Goal: Task Accomplishment & Management: Use online tool/utility

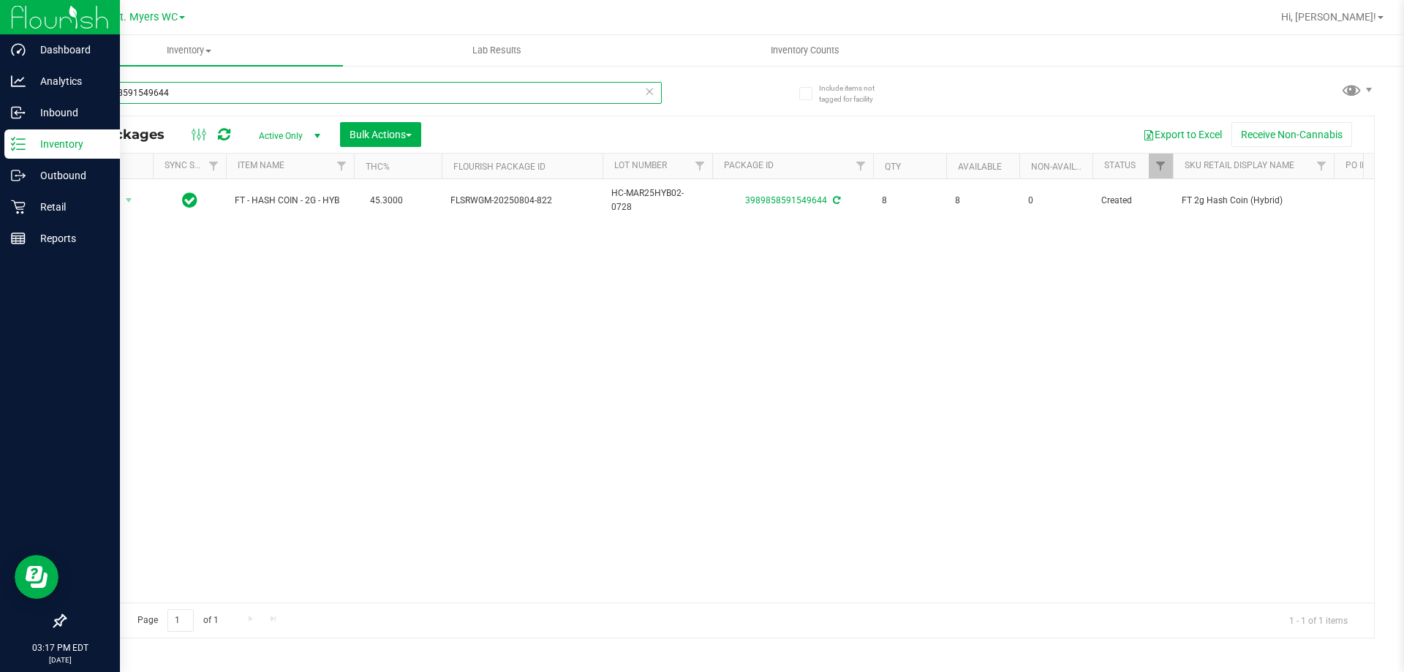
drag, startPoint x: 231, startPoint y: 87, endPoint x: 0, endPoint y: 25, distance: 239.4
click at [0, 25] on div "Dashboard Analytics Inbound Inventory Outbound Retail Reports 03:17 PM EDT [DAT…" at bounding box center [702, 336] width 1404 height 672
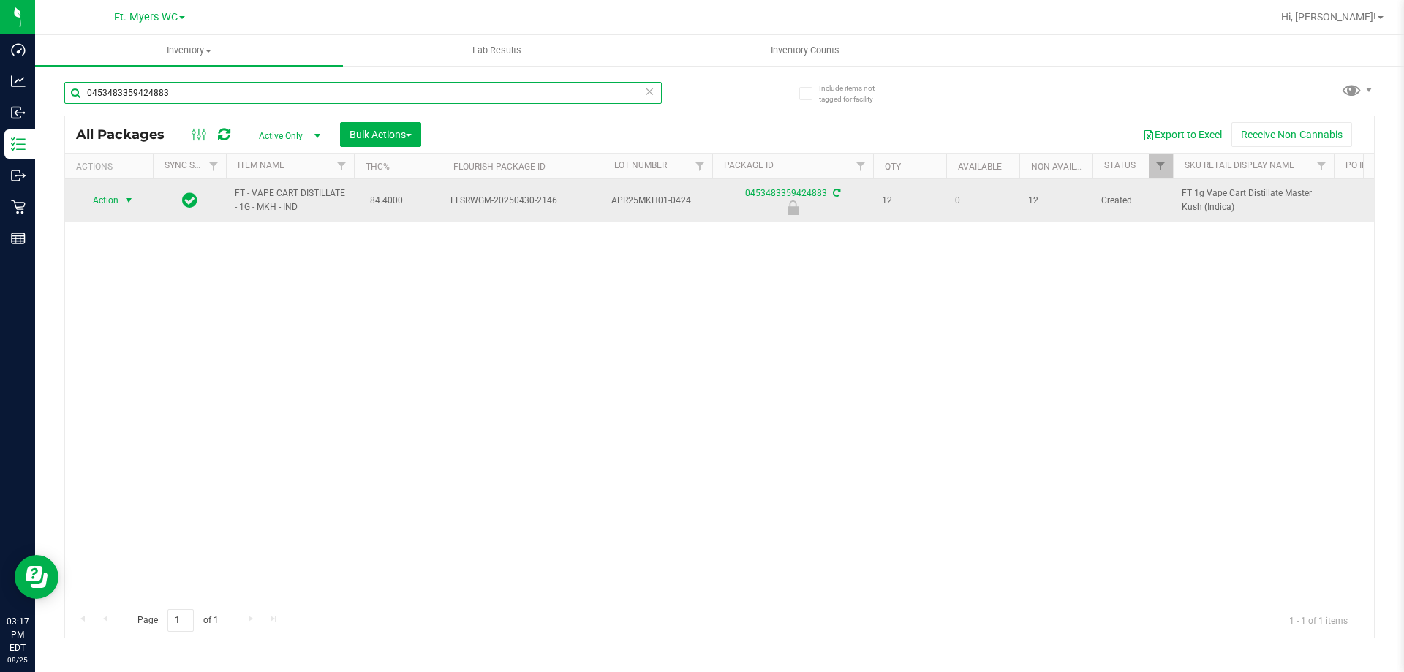
type input "0453483359424883"
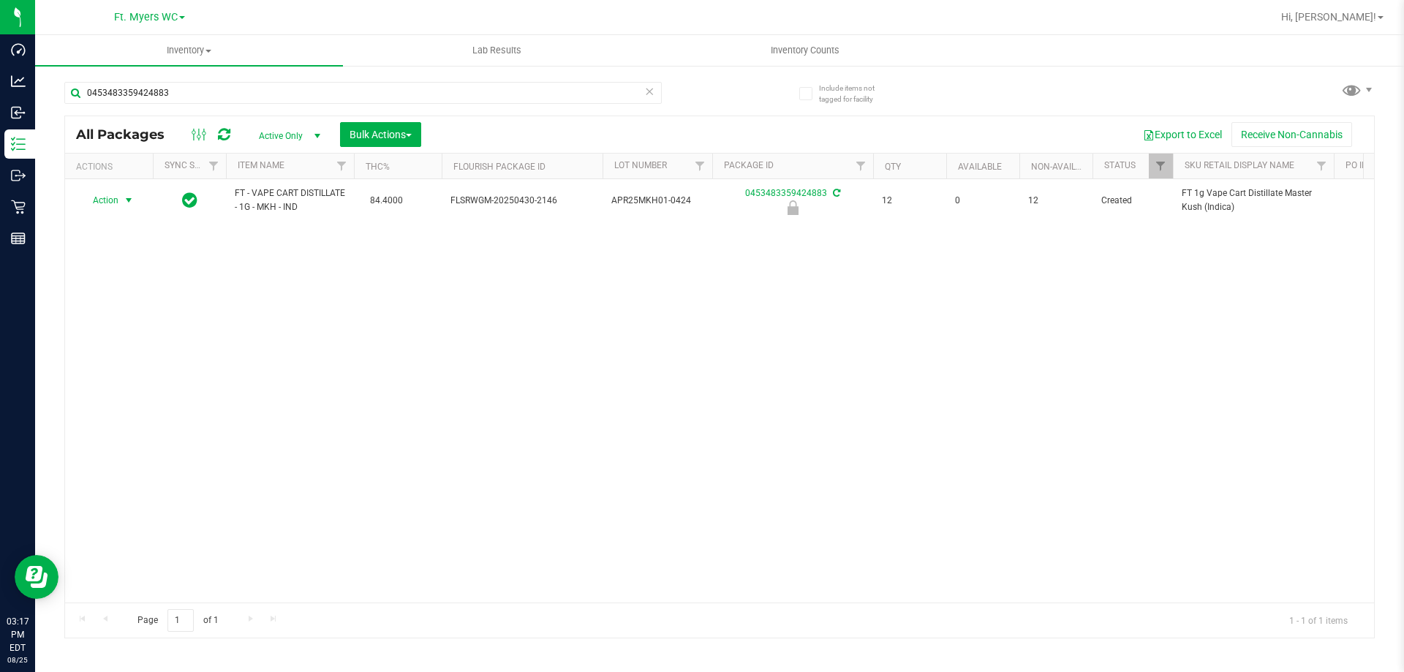
drag, startPoint x: 120, startPoint y: 203, endPoint x: 109, endPoint y: 257, distance: 55.9
click at [118, 203] on span "Action" at bounding box center [109, 200] width 59 height 20
click at [103, 366] on div "Action Edit attributes Global inventory Locate package Package audit log Print …" at bounding box center [127, 300] width 95 height 178
click at [110, 364] on li "Unlock package" at bounding box center [127, 375] width 94 height 22
click at [187, 93] on input "0453483359424883" at bounding box center [363, 93] width 598 height 22
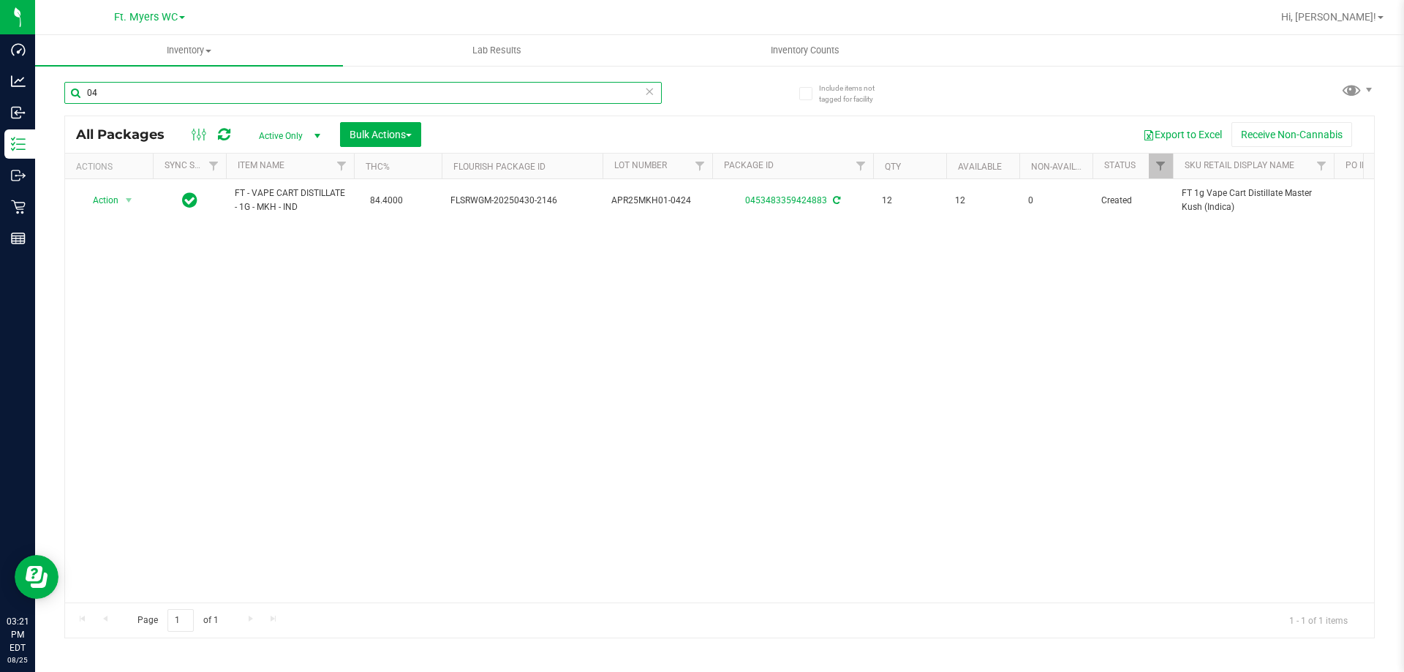
type input "0"
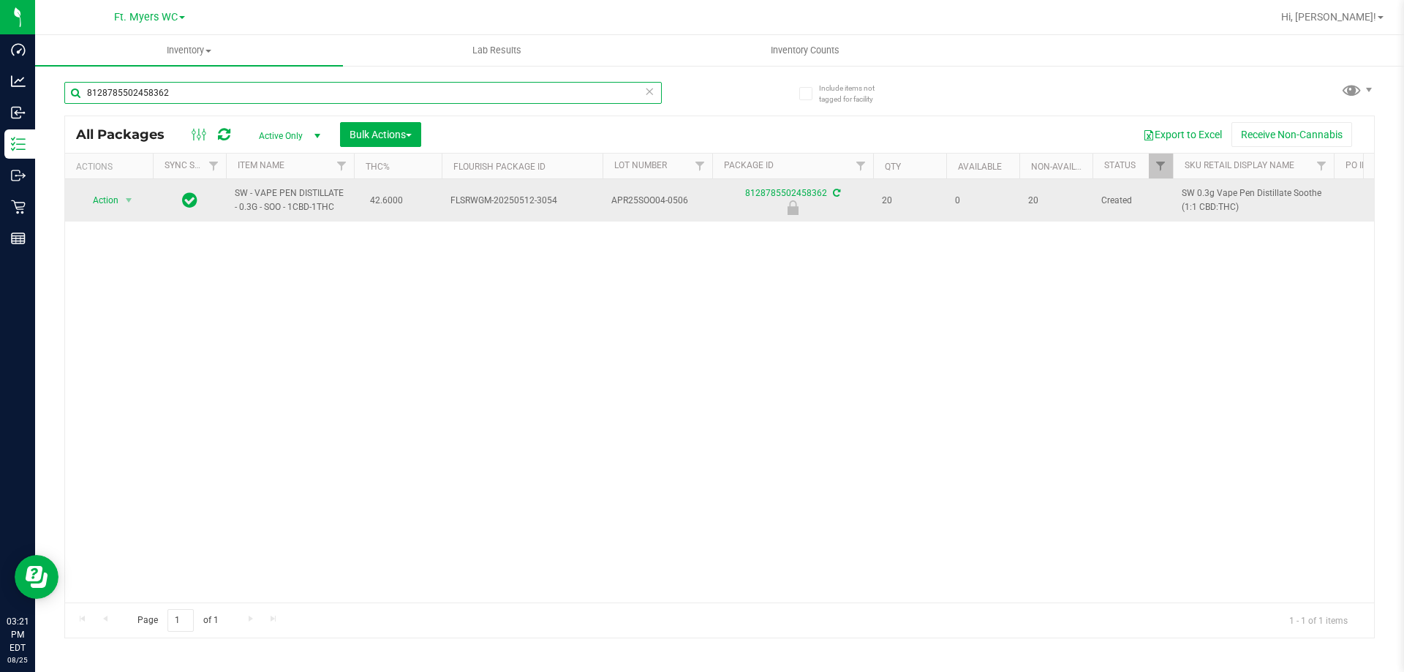
type input "8128785502458362"
click at [107, 200] on span "Action" at bounding box center [99, 200] width 39 height 20
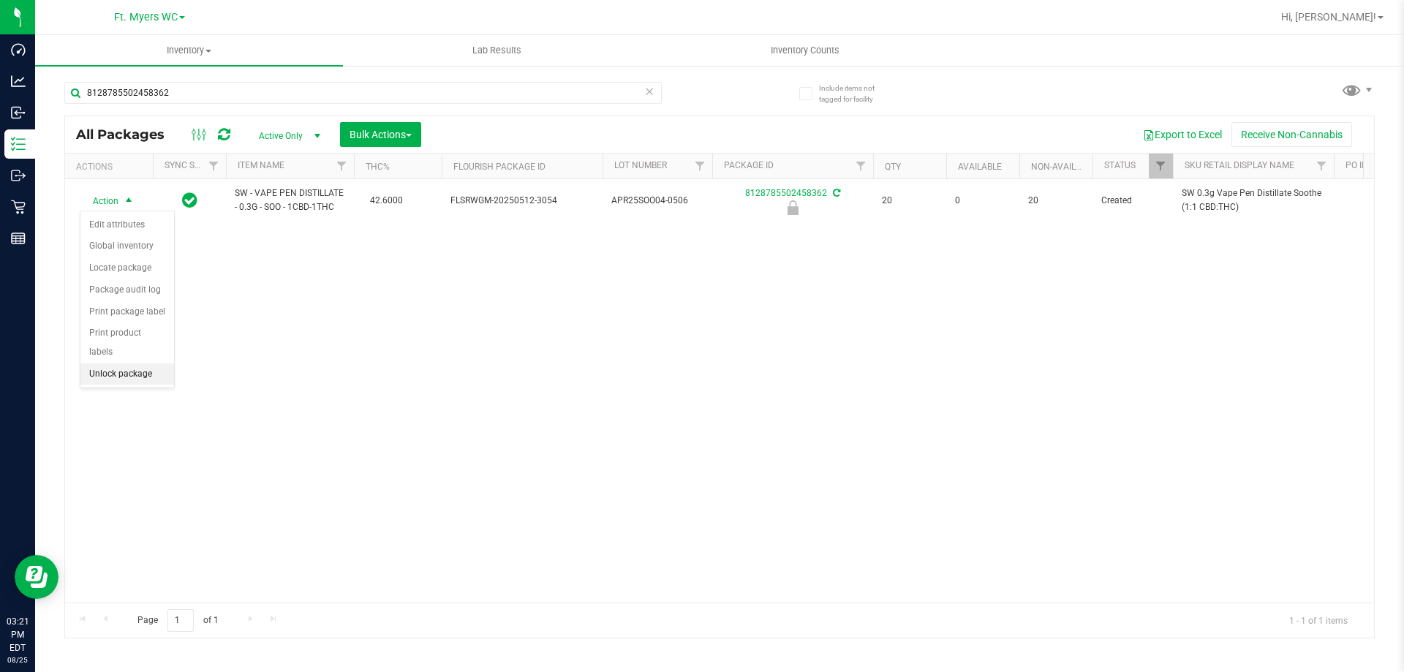
click at [134, 364] on li "Unlock package" at bounding box center [127, 375] width 94 height 22
click at [648, 95] on icon at bounding box center [649, 91] width 10 height 18
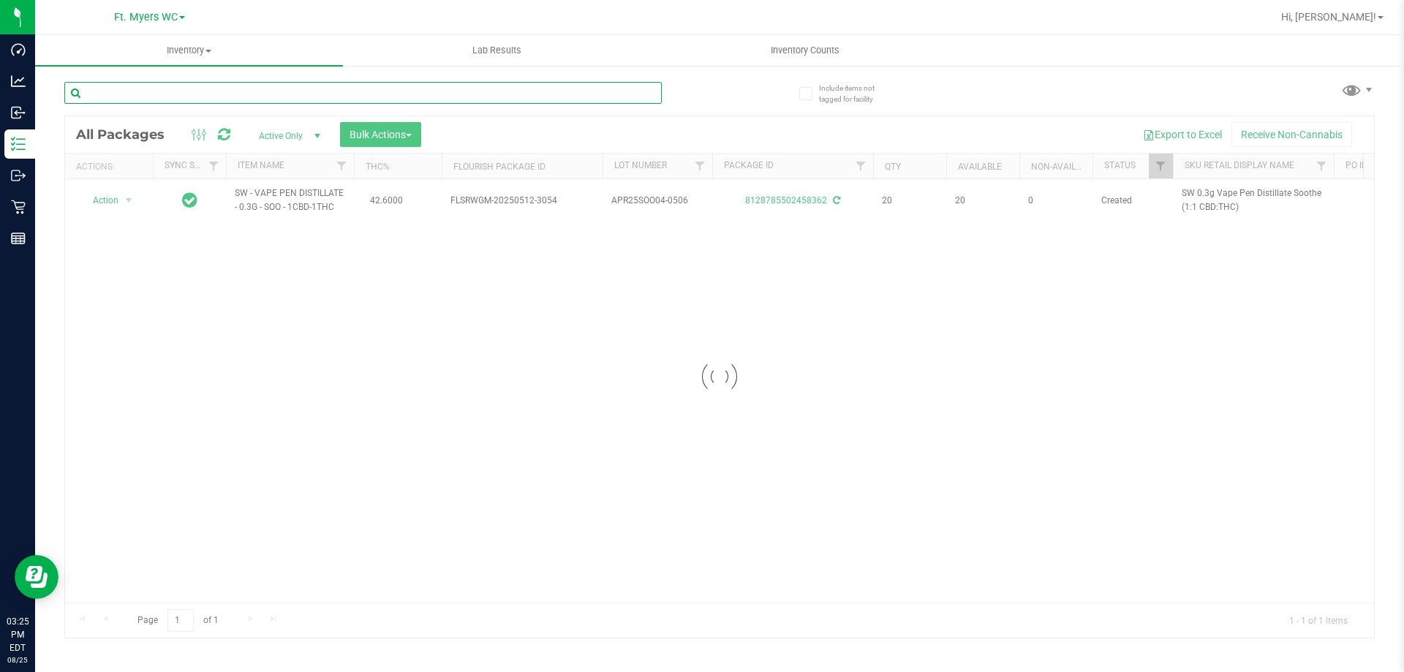
click at [421, 90] on input "text" at bounding box center [363, 93] width 598 height 22
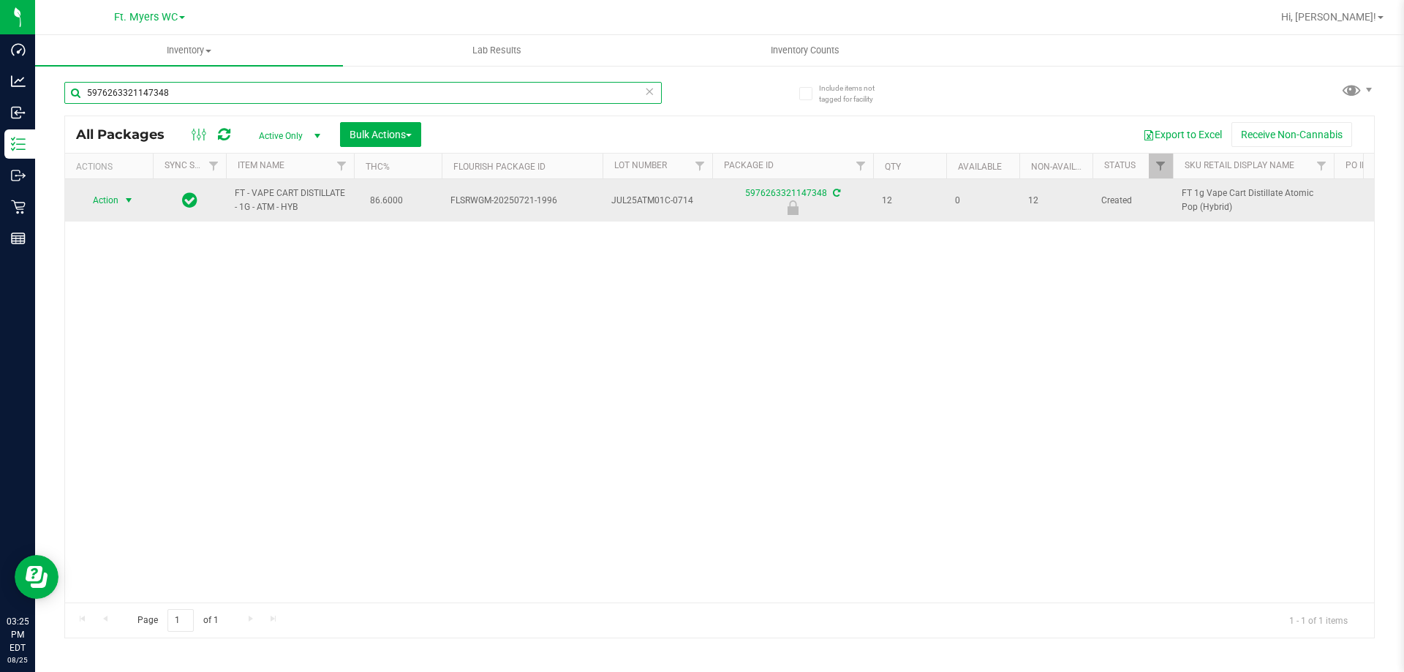
type input "5976263321147348"
click at [124, 207] on span "select" at bounding box center [129, 200] width 18 height 20
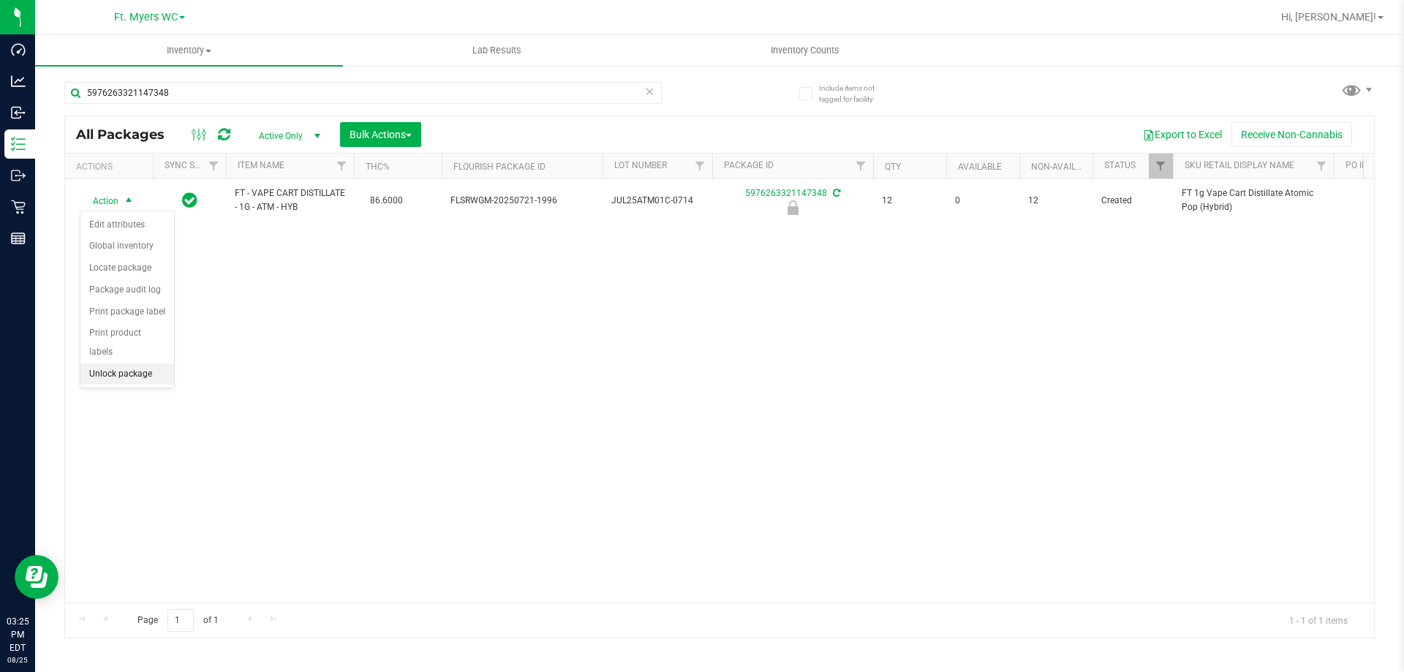
click at [127, 364] on li "Unlock package" at bounding box center [127, 375] width 94 height 22
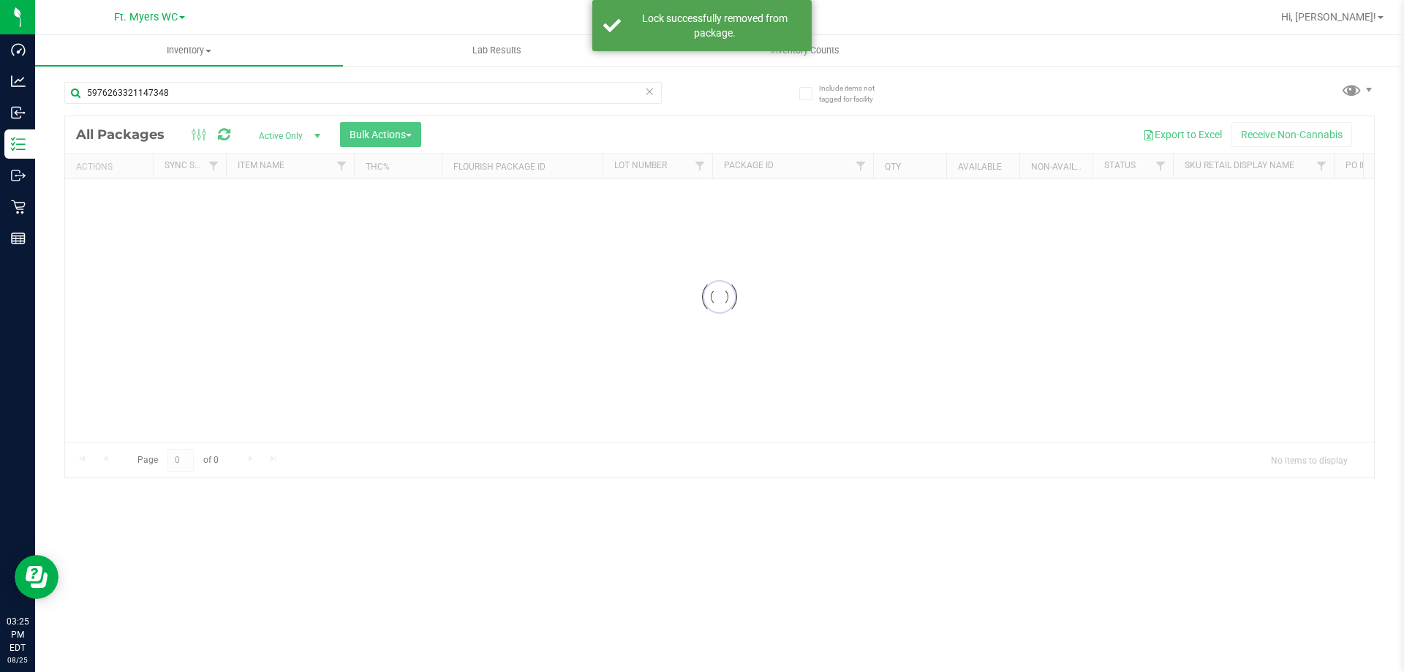
click at [650, 94] on icon at bounding box center [649, 91] width 10 height 18
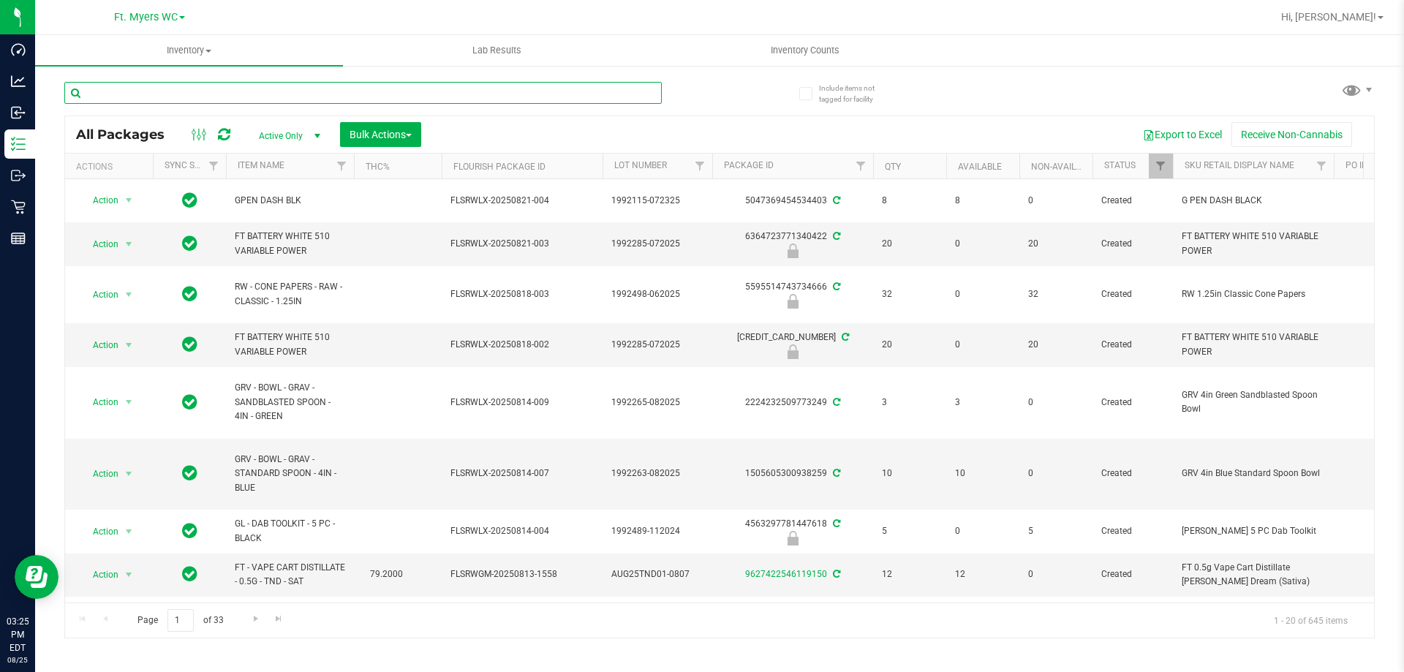
click at [483, 97] on input "text" at bounding box center [363, 93] width 598 height 22
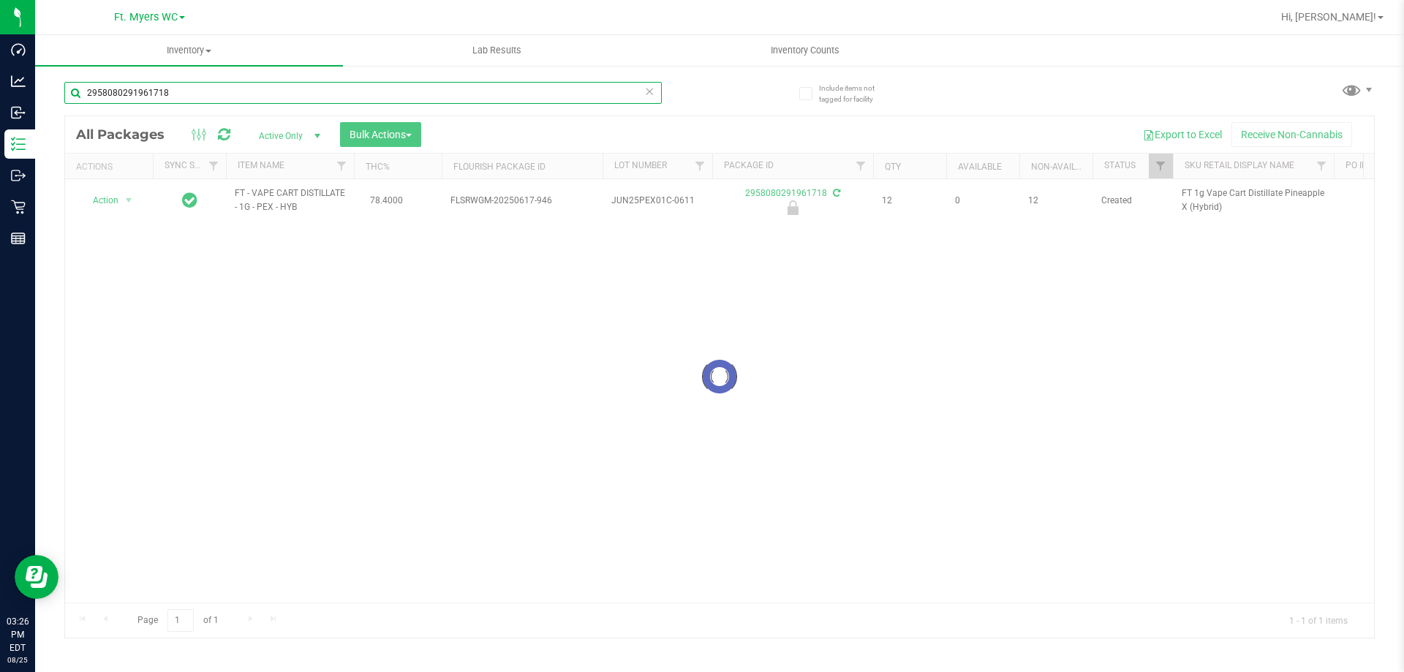
type input "2958080291961718"
click at [123, 203] on div at bounding box center [719, 377] width 1309 height 522
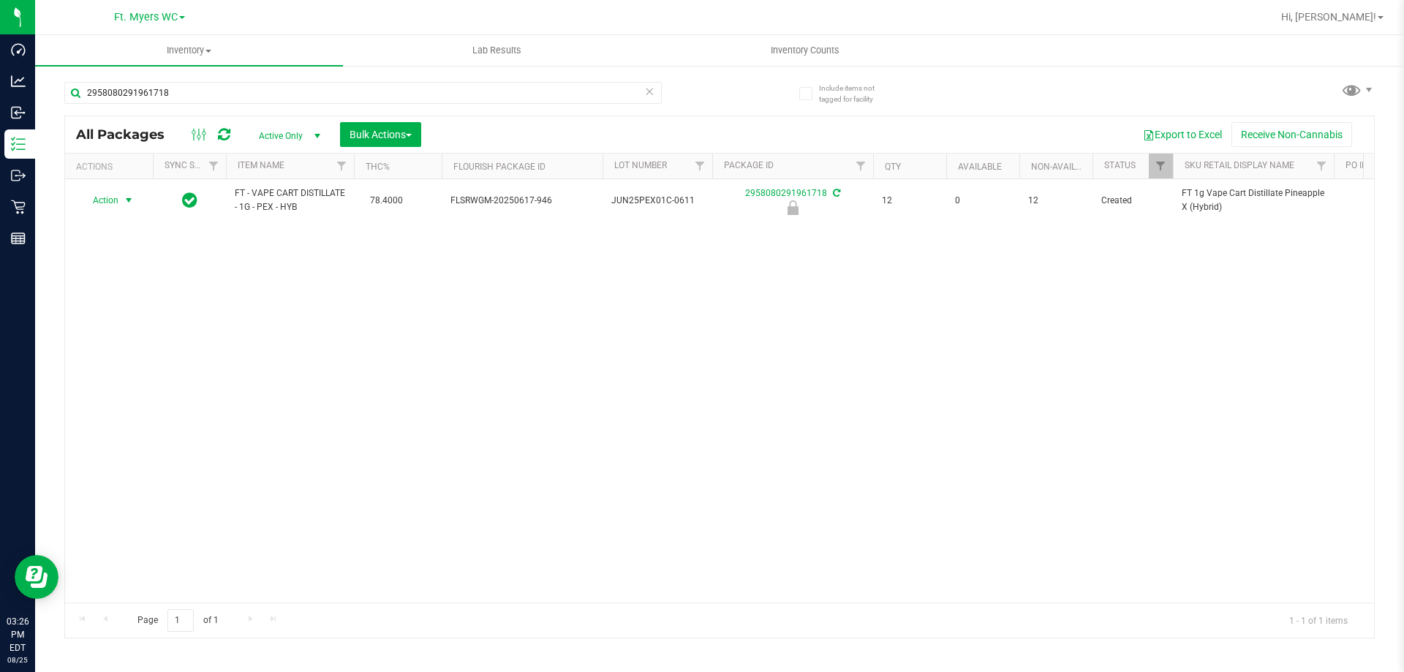
click at [123, 203] on span "select" at bounding box center [129, 201] width 12 height 12
click at [129, 364] on li "Unlock package" at bounding box center [127, 375] width 94 height 22
